Goal: Task Accomplishment & Management: Use online tool/utility

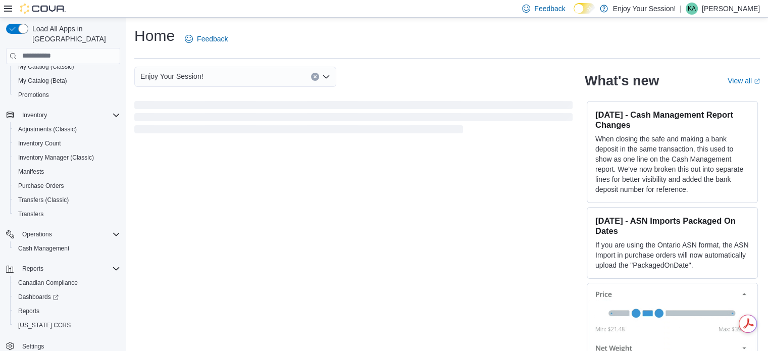
scroll to position [87, 0]
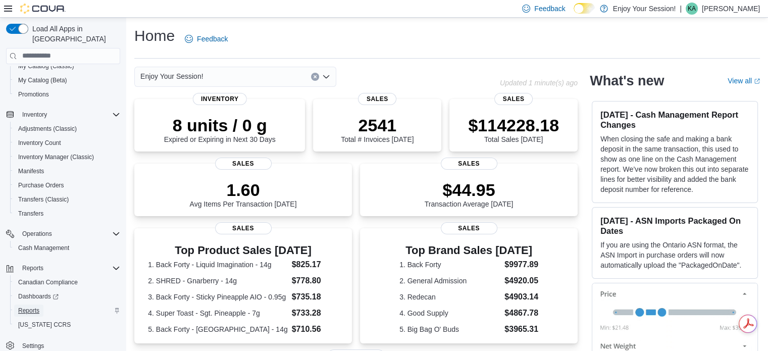
click at [31, 307] on span "Reports" at bounding box center [28, 311] width 21 height 8
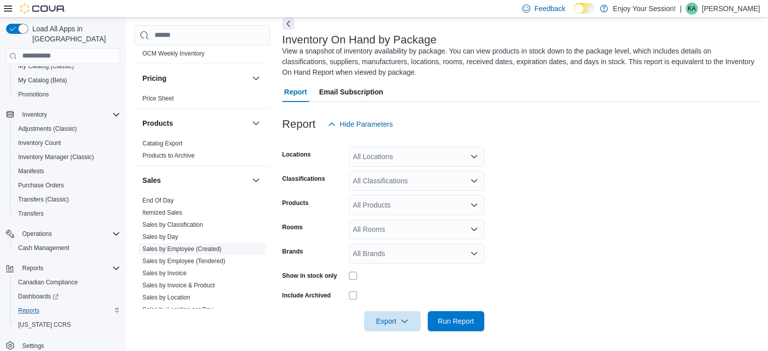
scroll to position [556, 0]
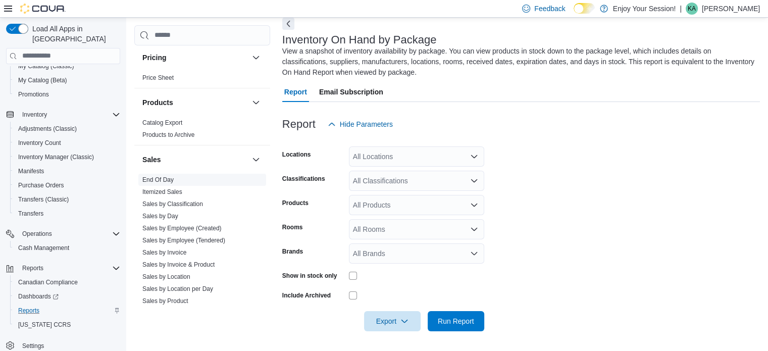
click at [168, 178] on link "End Of Day" at bounding box center [157, 179] width 31 height 7
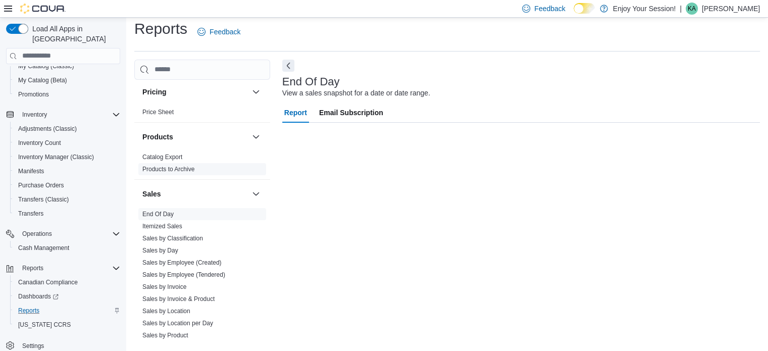
scroll to position [7, 0]
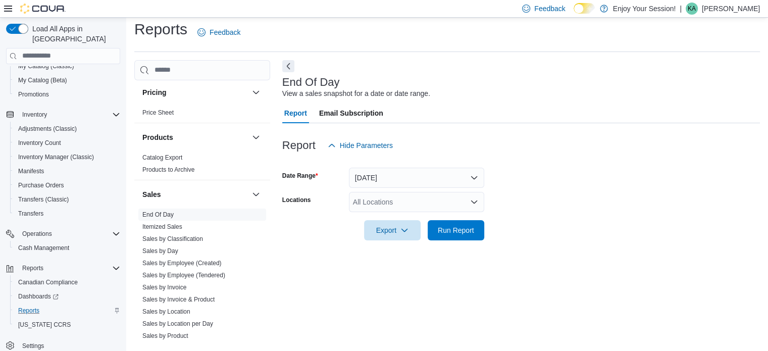
click at [374, 204] on div "All Locations" at bounding box center [416, 202] width 135 height 20
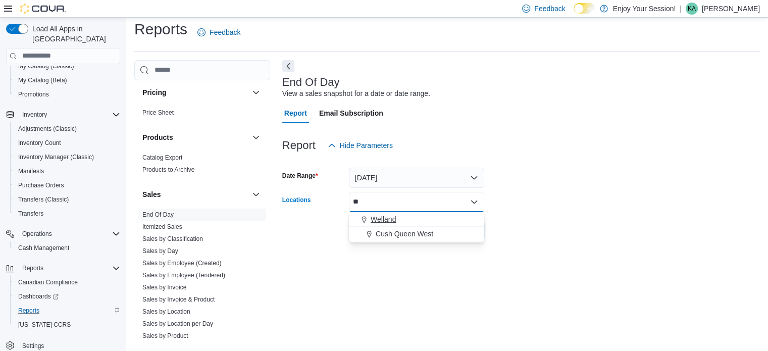
type input "**"
click at [371, 217] on span "Welland" at bounding box center [383, 219] width 25 height 10
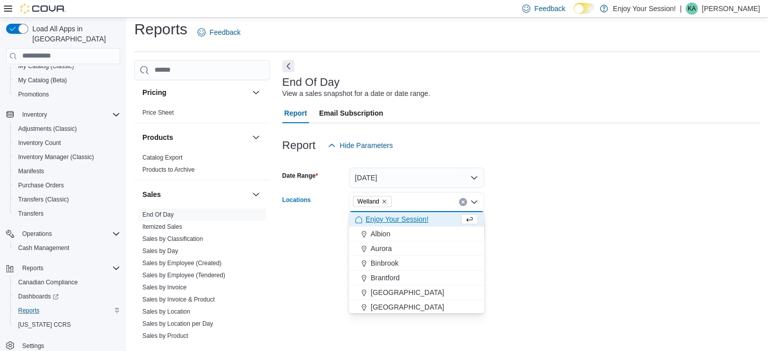
click at [570, 204] on form "Date Range [DATE] Locations [GEOGRAPHIC_DATA] Combo box. Selected. [GEOGRAPHIC_…" at bounding box center [521, 198] width 478 height 85
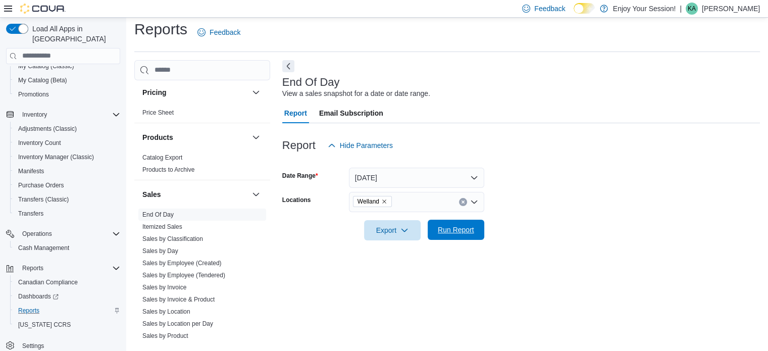
click at [448, 227] on span "Run Report" at bounding box center [456, 230] width 36 height 10
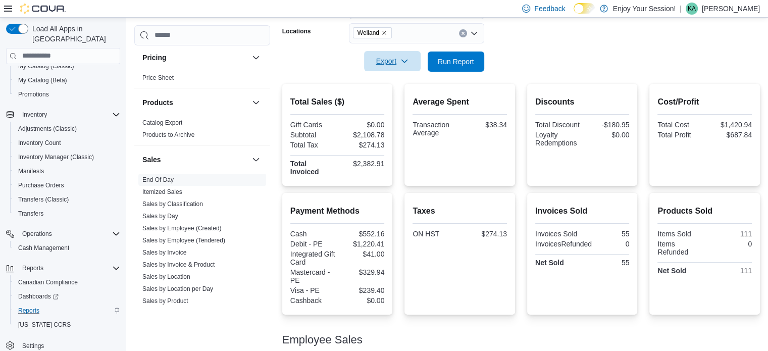
scroll to position [175, 0]
click at [442, 62] on span "Run Report" at bounding box center [456, 62] width 36 height 10
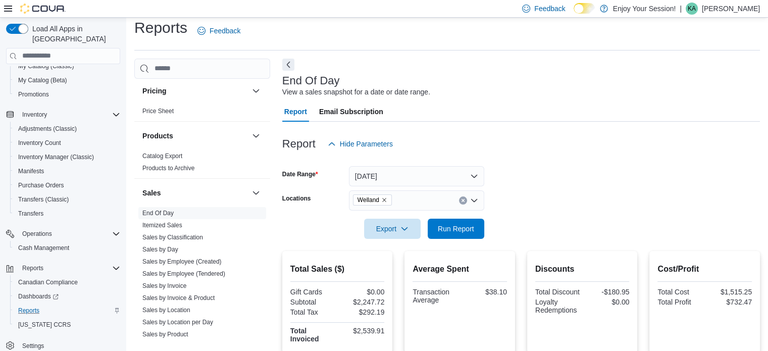
scroll to position [0, 0]
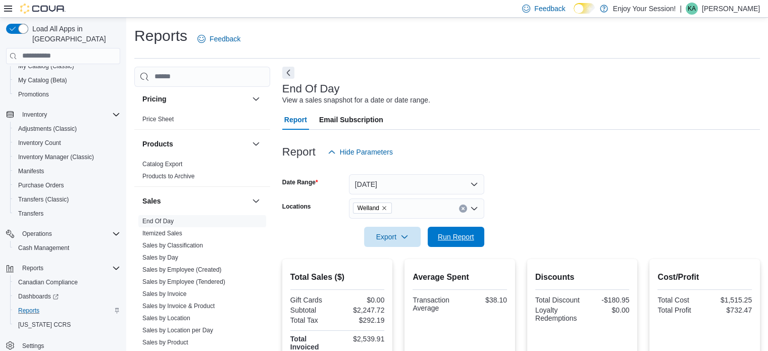
drag, startPoint x: 475, startPoint y: 231, endPoint x: 535, endPoint y: 183, distance: 77.3
click at [475, 231] on span "Run Report" at bounding box center [456, 237] width 44 height 20
